Goal: Information Seeking & Learning: Learn about a topic

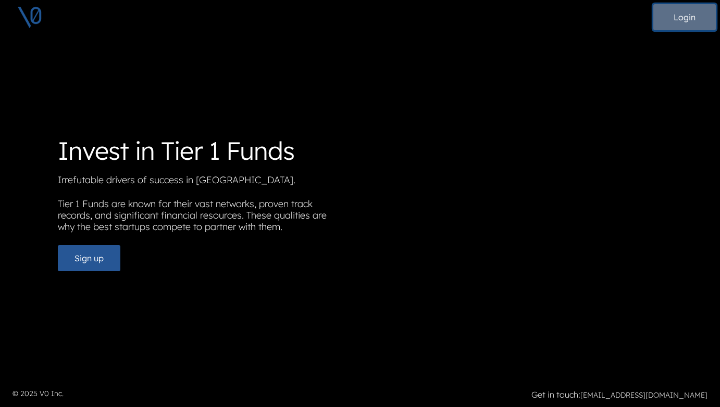
click at [678, 19] on button "Login" at bounding box center [684, 17] width 63 height 26
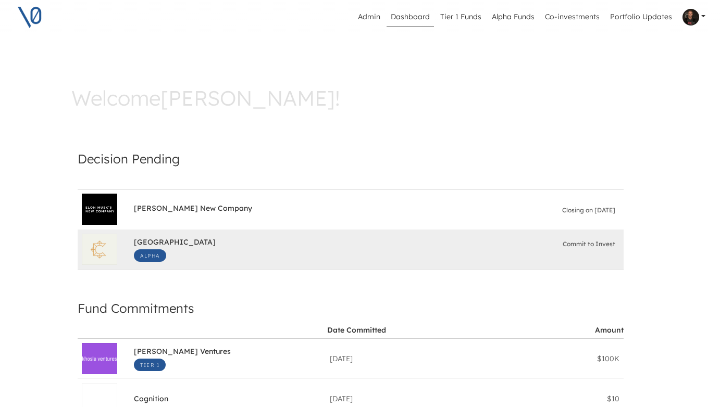
click at [396, 247] on div "South Park Commons Alpha Commit to Invest" at bounding box center [377, 249] width 486 height 33
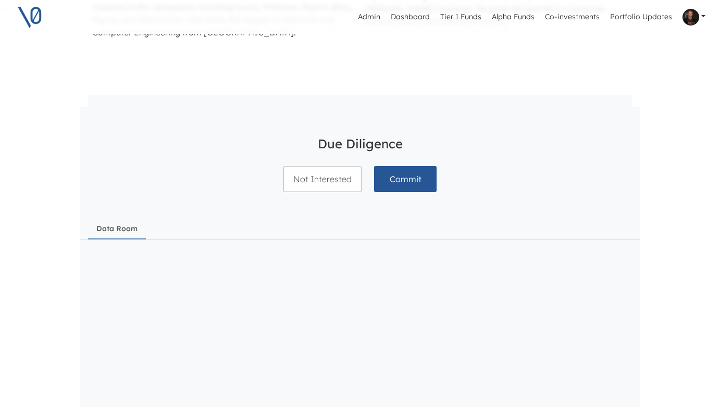
scroll to position [938, 0]
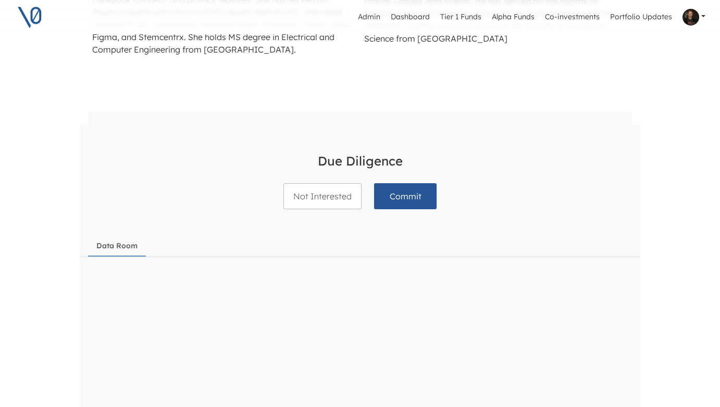
click at [105, 243] on link "Data Room" at bounding box center [117, 247] width 58 height 20
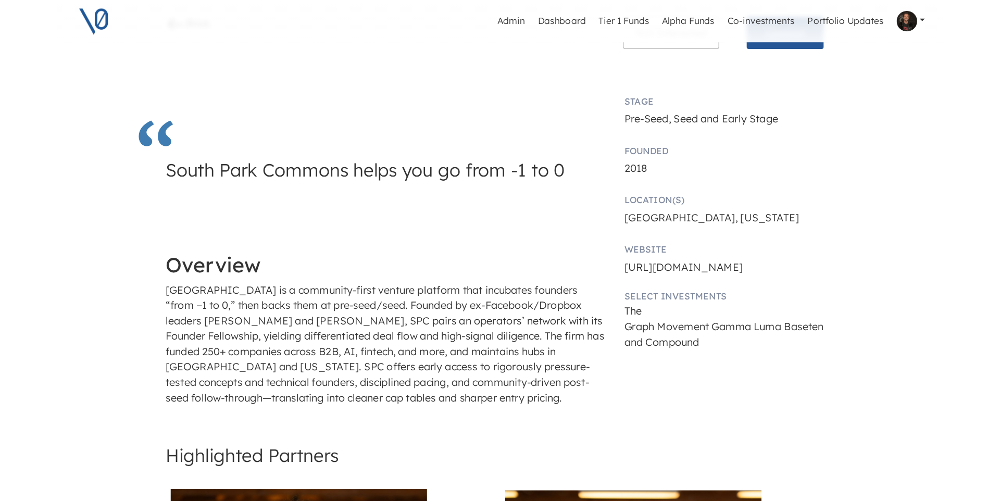
scroll to position [197, 0]
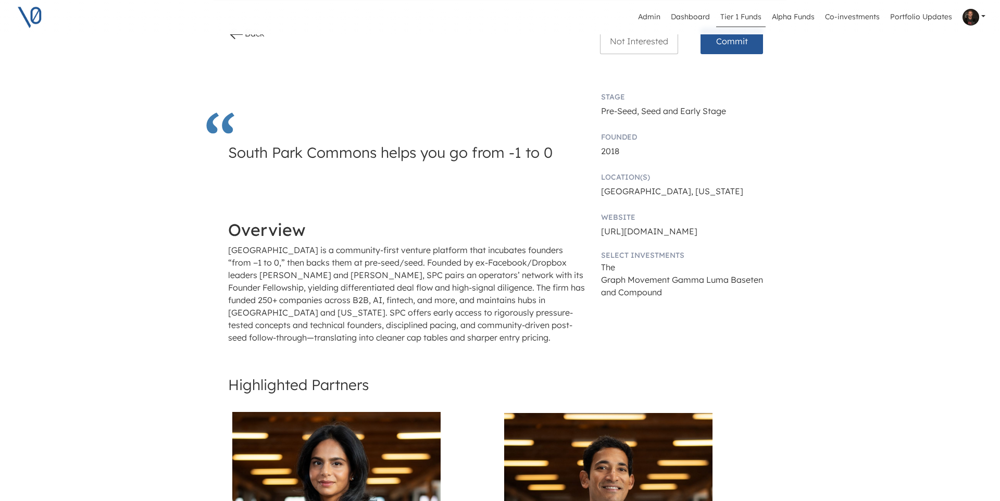
click at [719, 18] on link "Tier 1 Funds" at bounding box center [740, 17] width 49 height 20
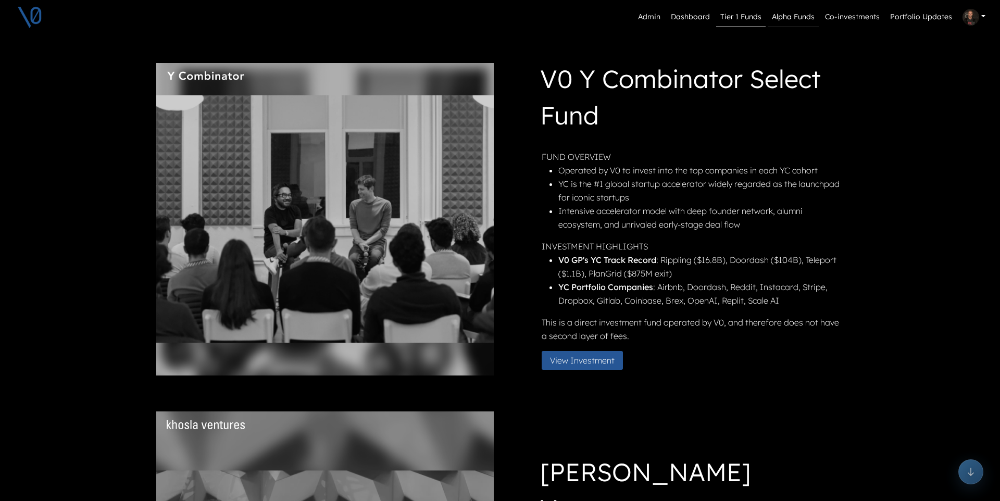
click at [719, 17] on link "Alpha Funds" at bounding box center [793, 17] width 51 height 20
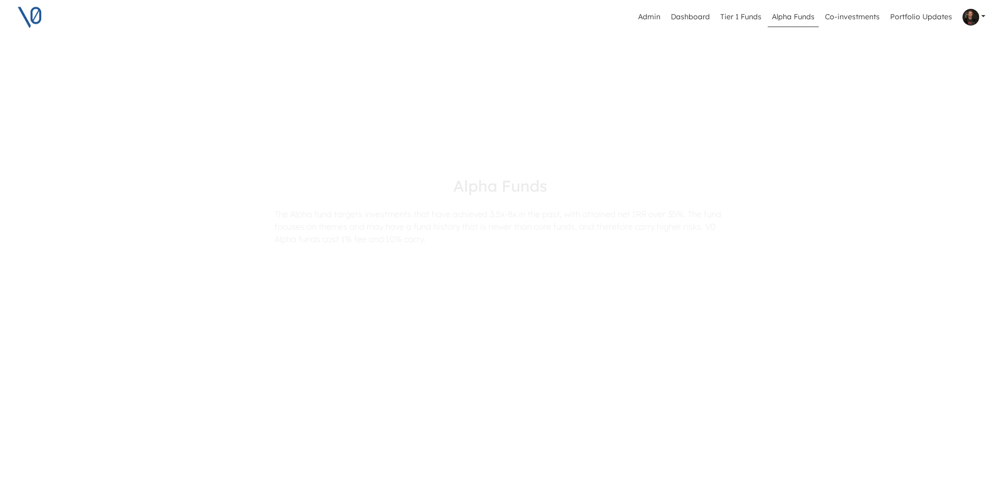
scroll to position [178, 0]
click at [394, 328] on h3 "[GEOGRAPHIC_DATA]" at bounding box center [415, 335] width 334 height 15
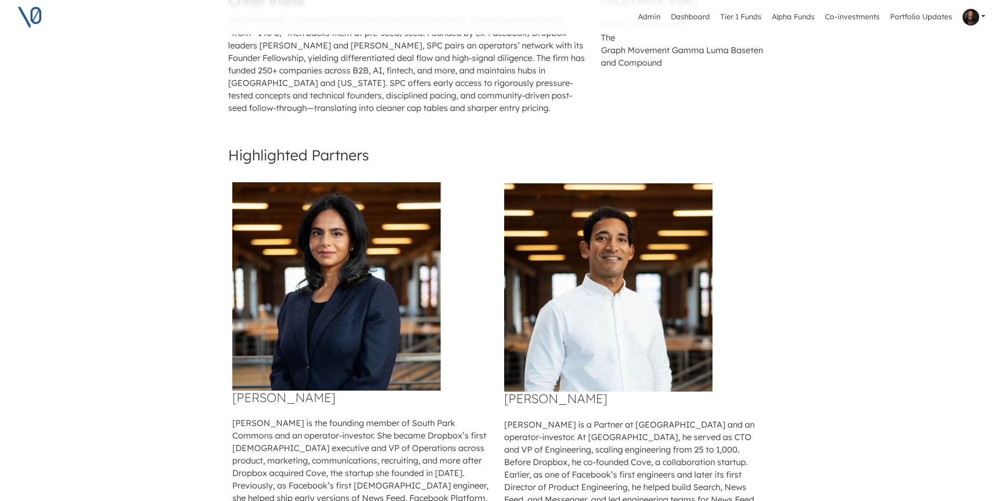
scroll to position [389, 0]
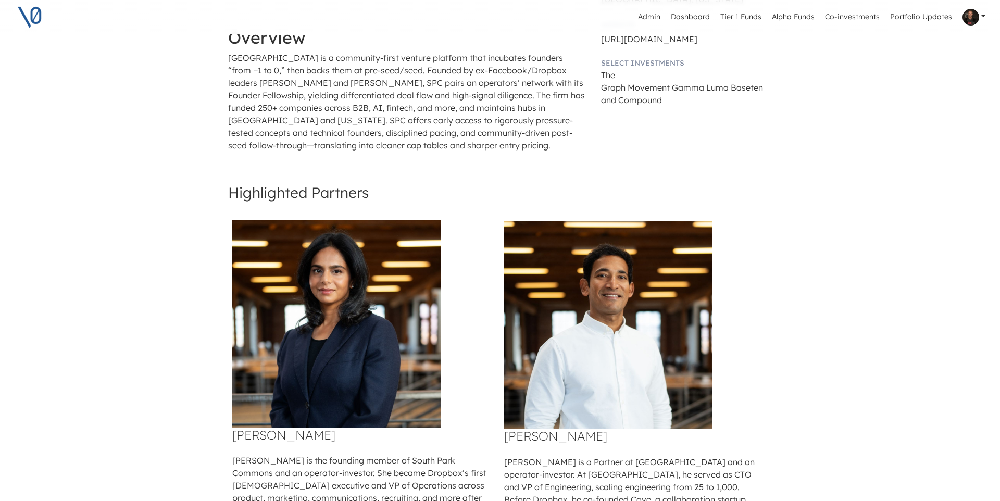
click at [719, 17] on link "Co-investments" at bounding box center [852, 17] width 63 height 20
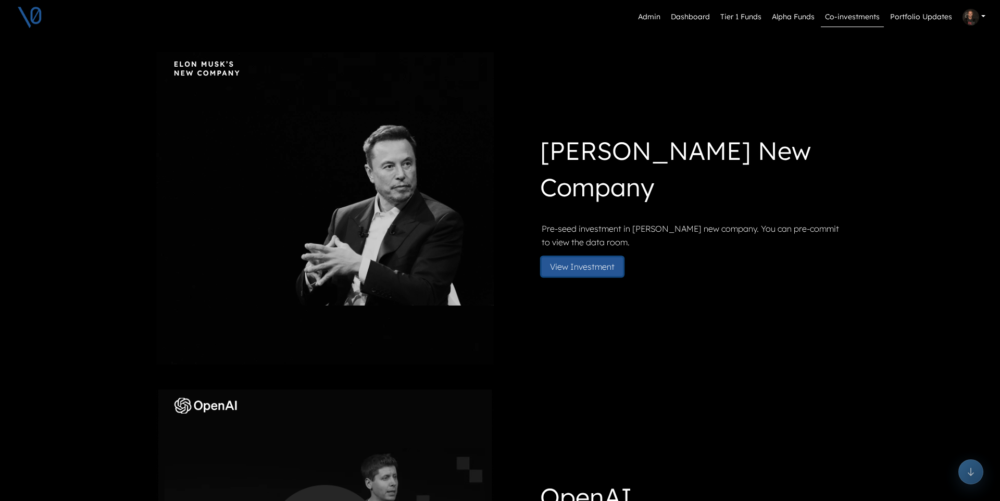
click at [590, 269] on button "View Investment" at bounding box center [582, 266] width 81 height 19
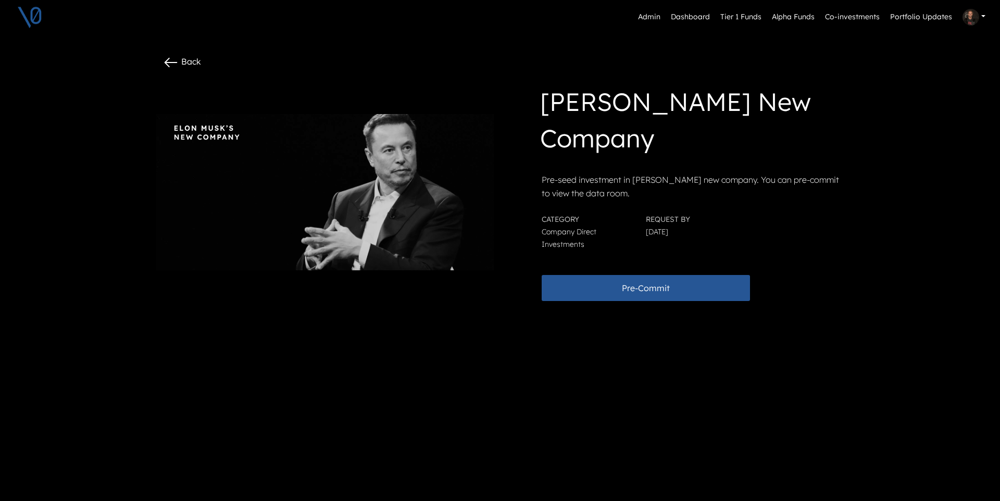
scroll to position [25, 0]
